Goal: Transaction & Acquisition: Purchase product/service

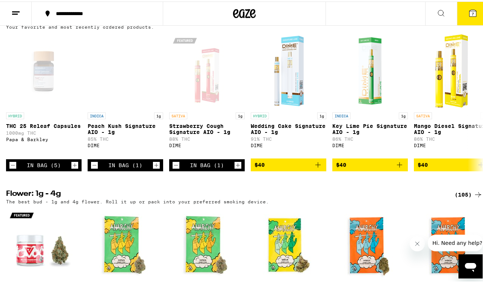
scroll to position [791, 0]
